Goal: Check status: Check status

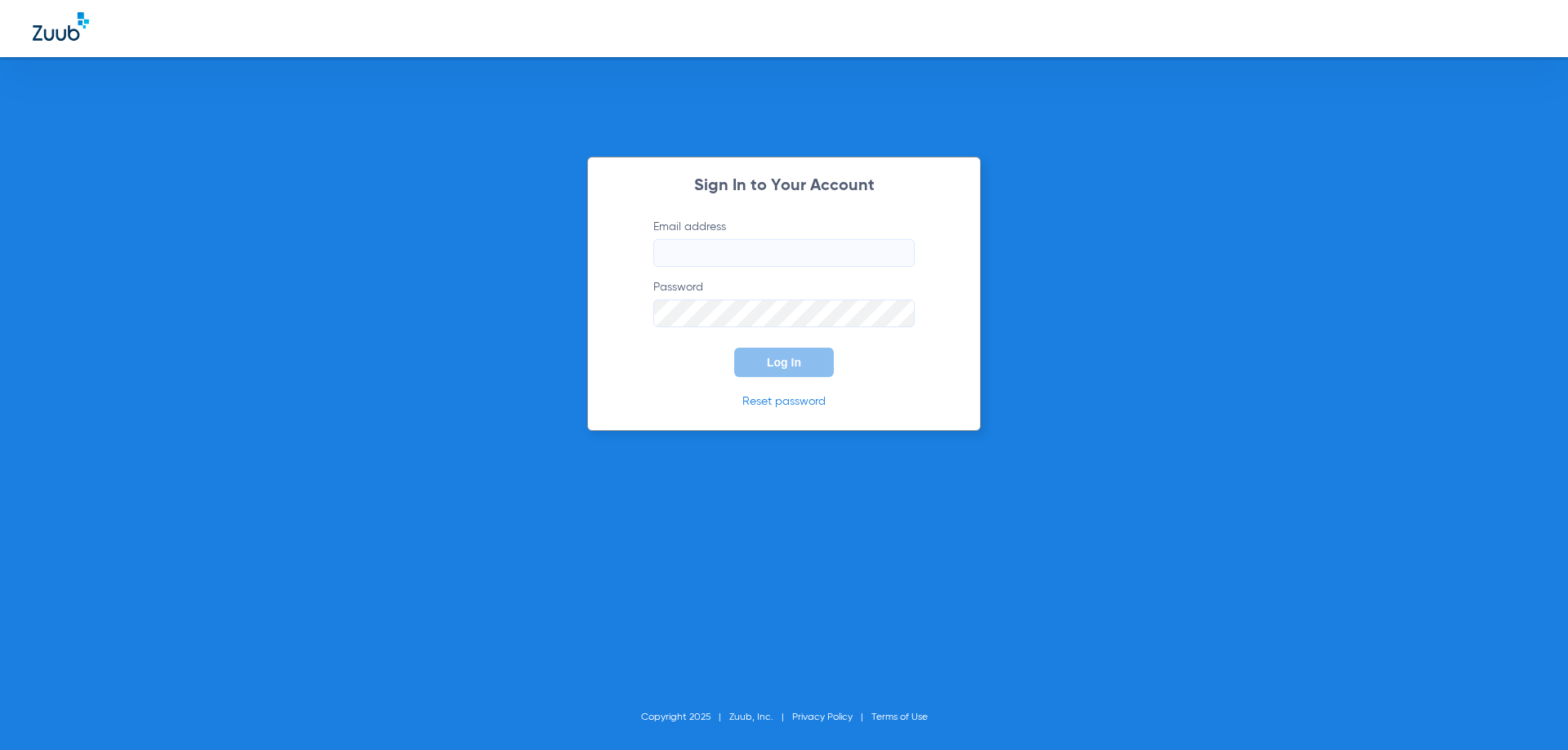
type input "[EMAIL_ADDRESS][DOMAIN_NAME]"
click at [800, 365] on button "Log In" at bounding box center [784, 363] width 100 height 30
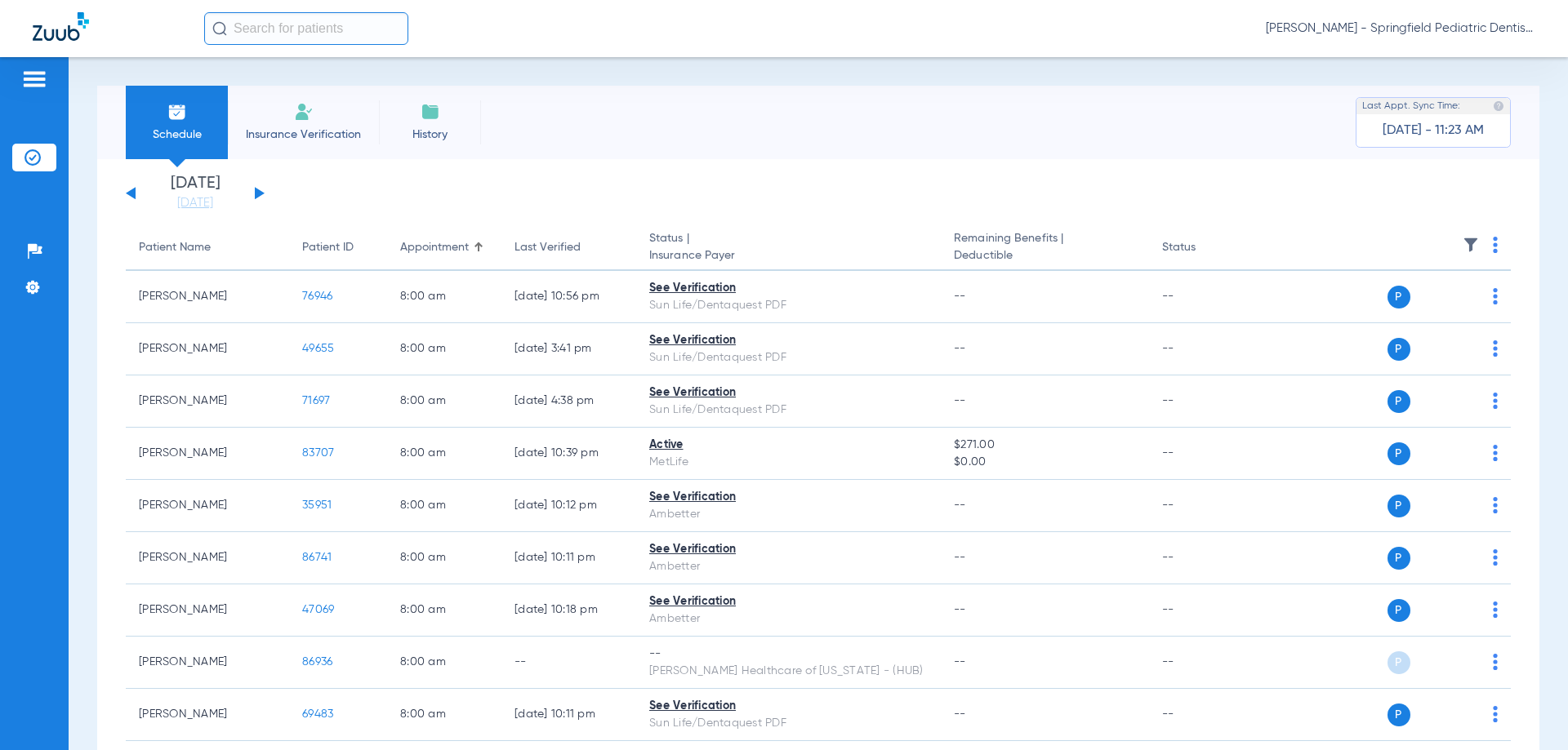
click at [128, 193] on button at bounding box center [131, 193] width 10 height 12
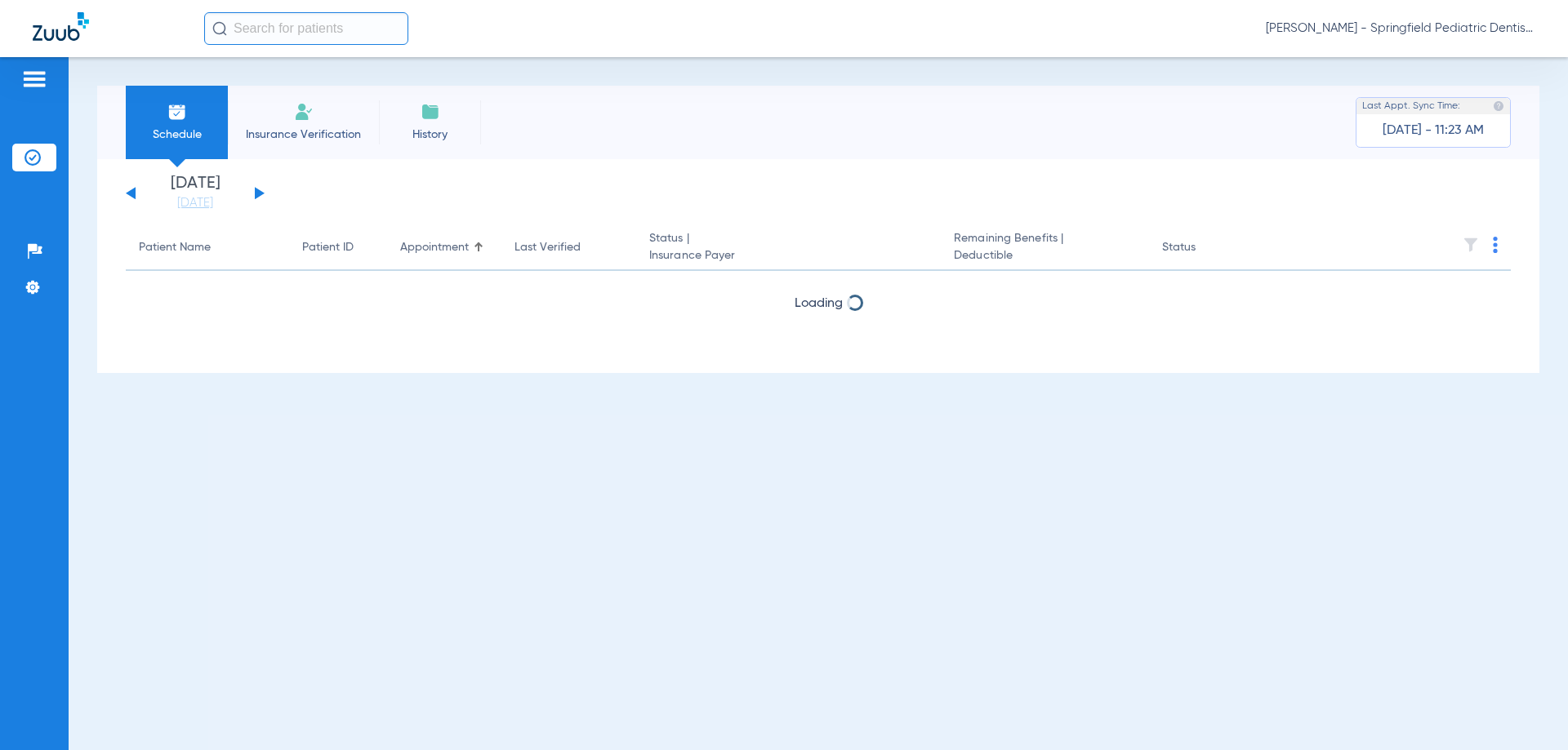
click at [128, 193] on button at bounding box center [131, 193] width 10 height 12
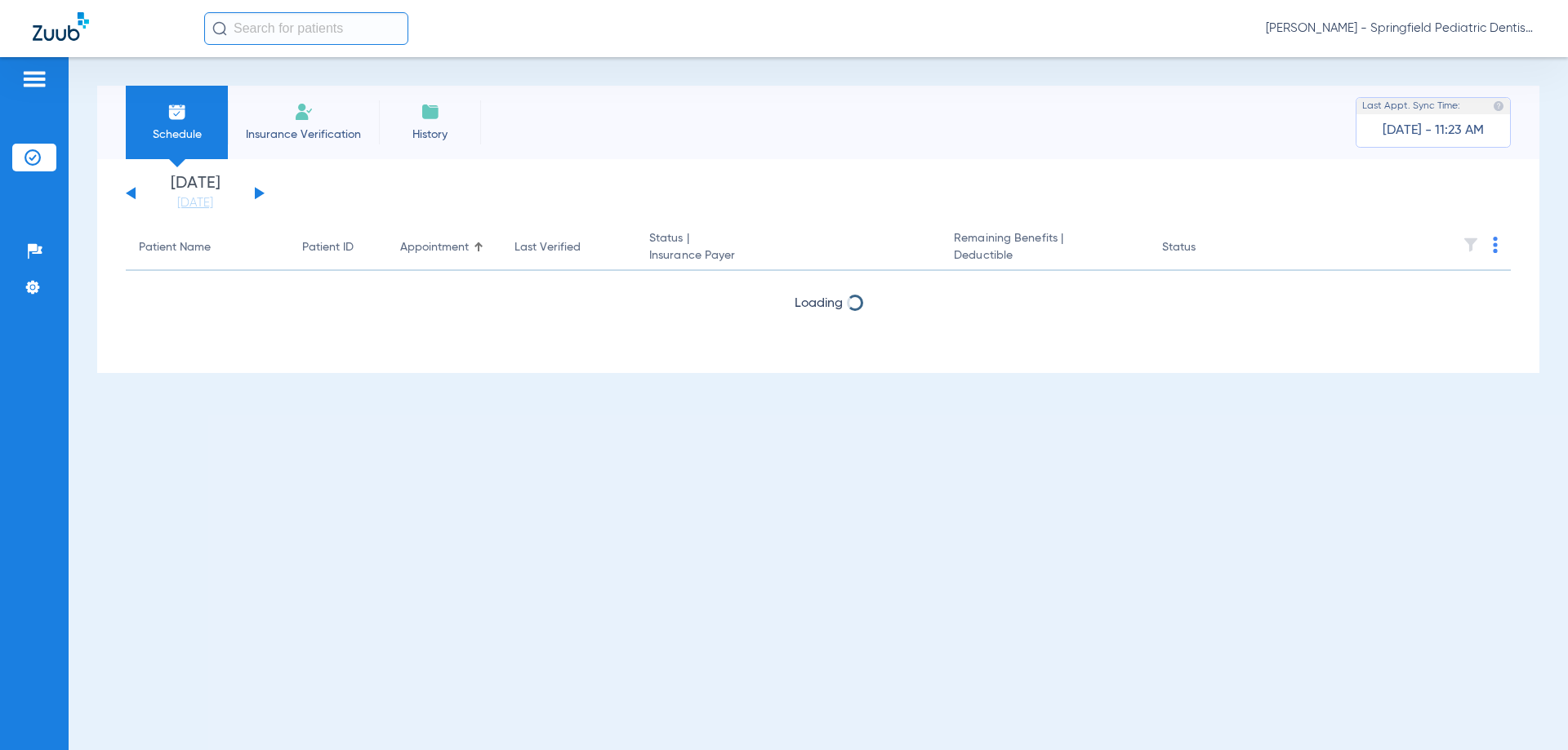
click at [128, 193] on button at bounding box center [131, 193] width 10 height 12
click at [128, 192] on div "[DATE] [DATE] [DATE] [DATE] [DATE] [DATE] [DATE] [DATE] [DATE] [DATE] [DATE] [D…" at bounding box center [195, 194] width 139 height 36
click at [132, 194] on button at bounding box center [131, 193] width 10 height 12
click at [135, 201] on div "[DATE] [DATE] [DATE] [DATE] [DATE] [DATE] [DATE] [DATE] [DATE] [DATE] [DATE] [D…" at bounding box center [195, 194] width 139 height 36
click at [133, 194] on button at bounding box center [131, 193] width 10 height 12
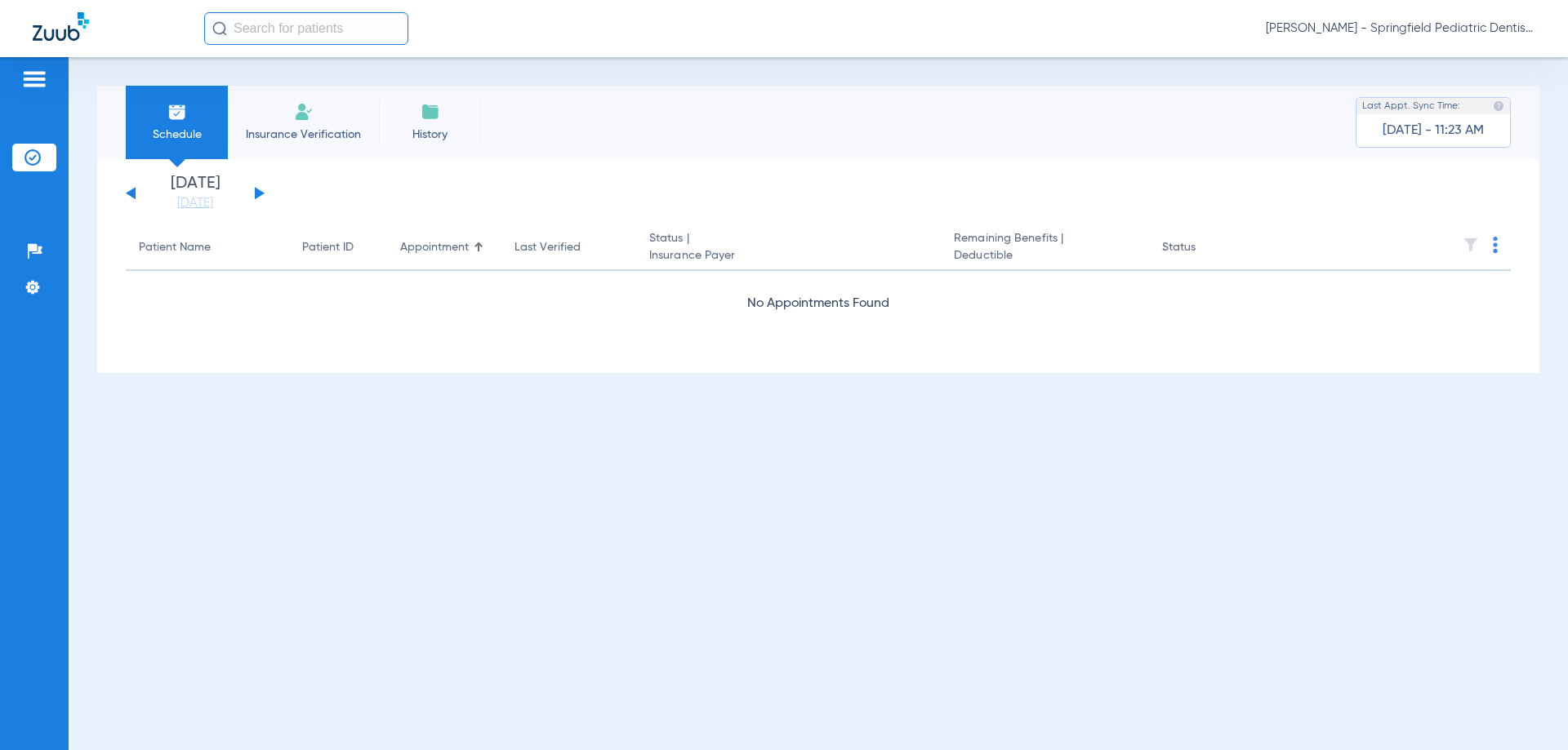
click at [133, 194] on button at bounding box center [131, 193] width 10 height 12
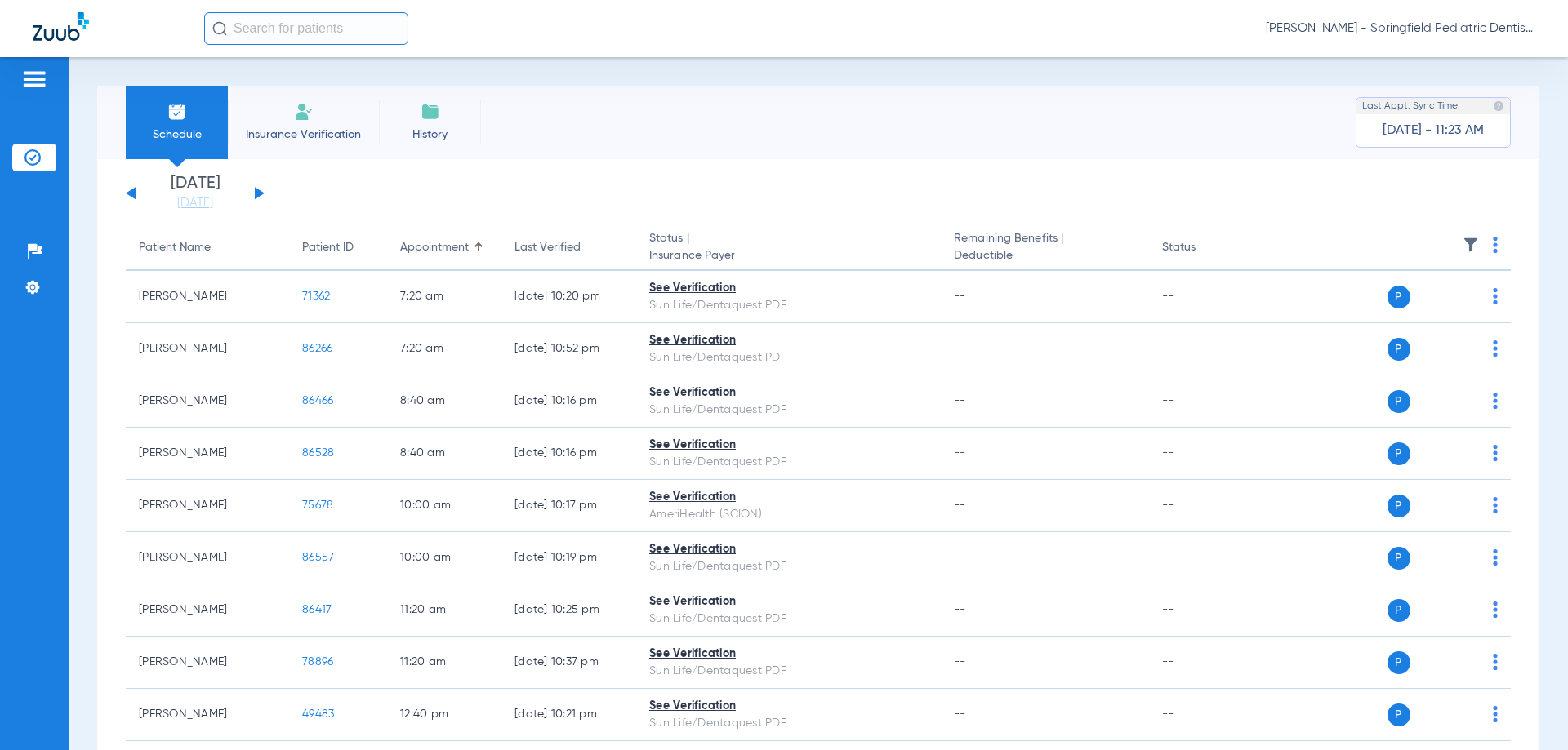
click at [133, 193] on button at bounding box center [131, 193] width 10 height 12
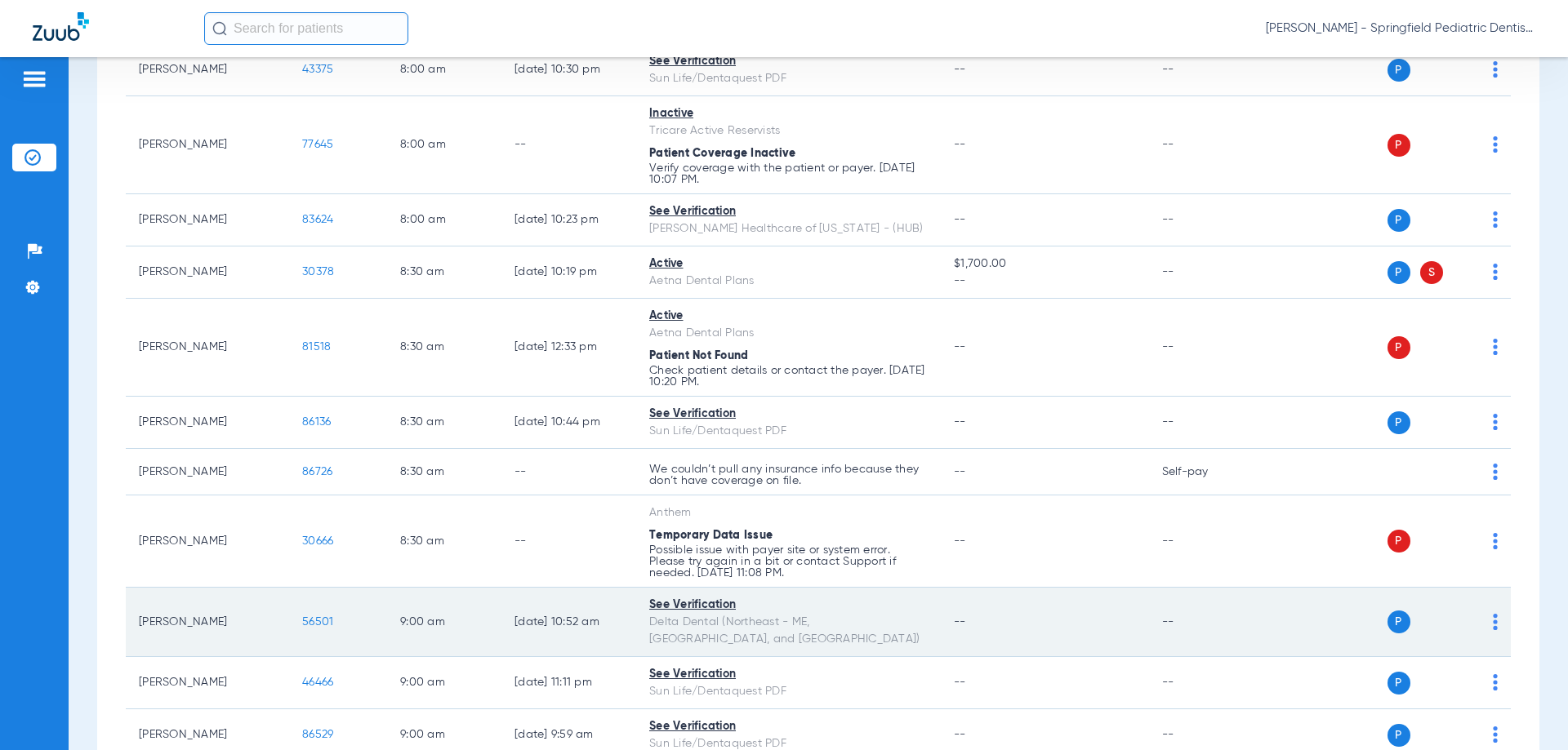
scroll to position [408, 0]
